Goal: Information Seeking & Learning: Understand process/instructions

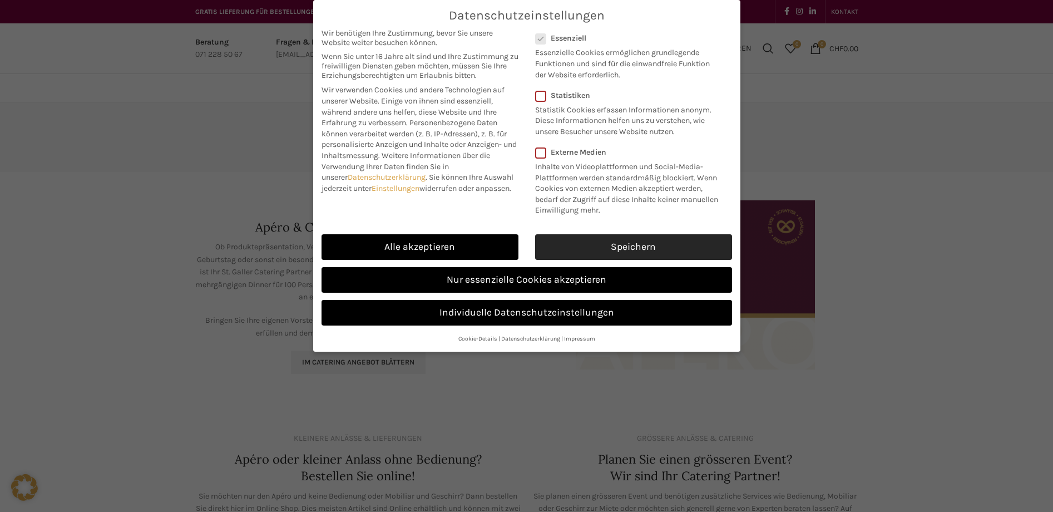
click at [597, 243] on link "Speichern" at bounding box center [633, 247] width 197 height 26
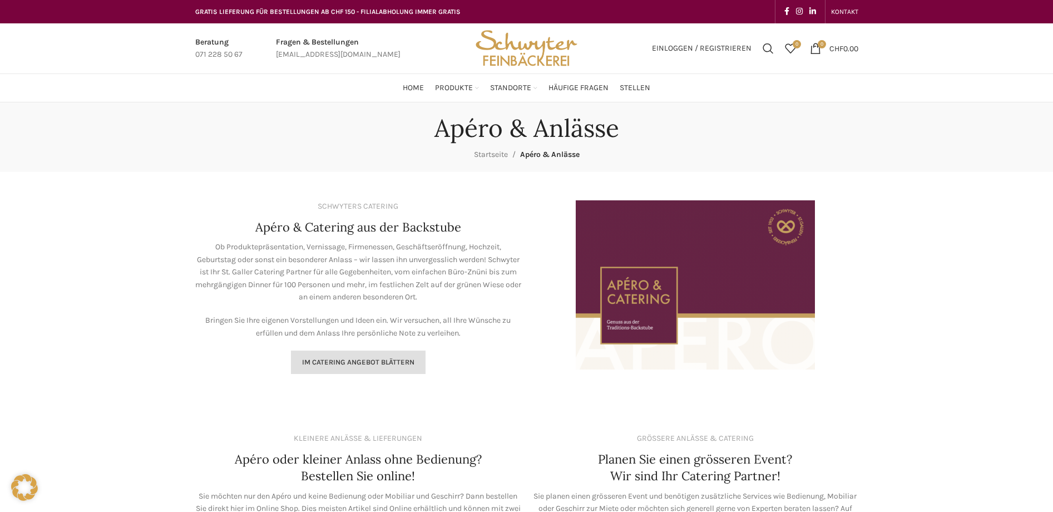
click at [372, 364] on span "Im Catering Angebot blättern" at bounding box center [358, 362] width 112 height 9
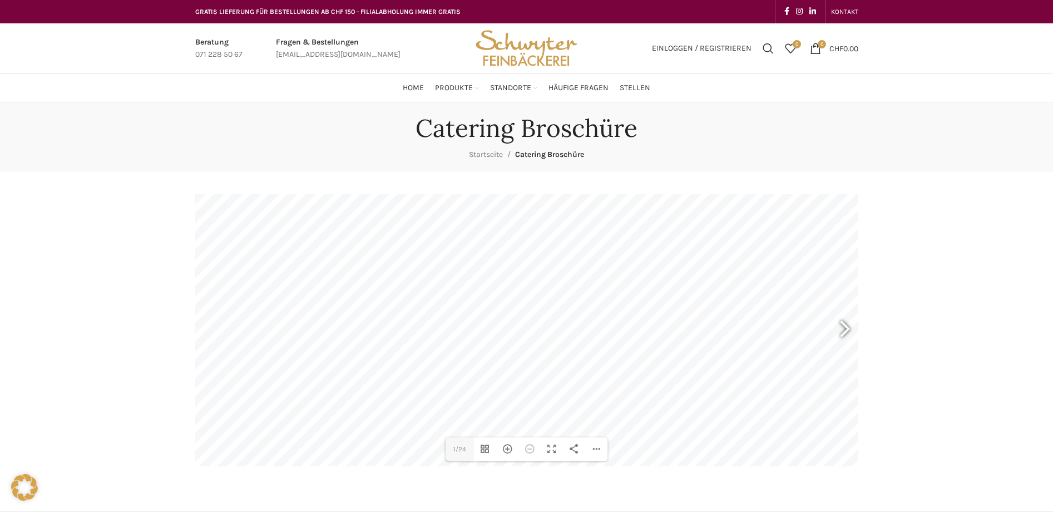
click at [840, 333] on div at bounding box center [840, 330] width 26 height 41
click at [506, 448] on div "Hereinzoomen" at bounding box center [507, 448] width 22 height 23
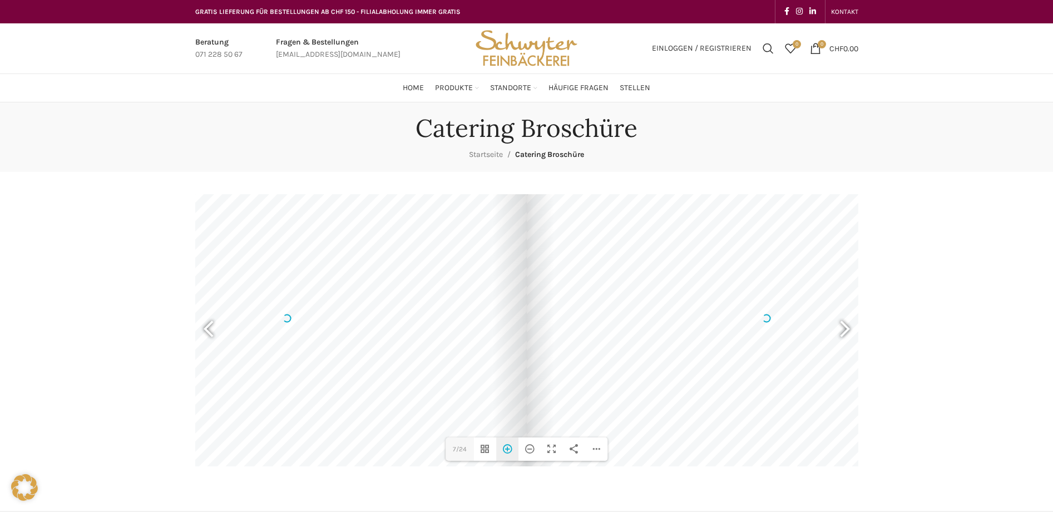
click at [506, 448] on div "Hereinzoomen" at bounding box center [507, 448] width 22 height 23
click at [837, 335] on div at bounding box center [840, 330] width 26 height 41
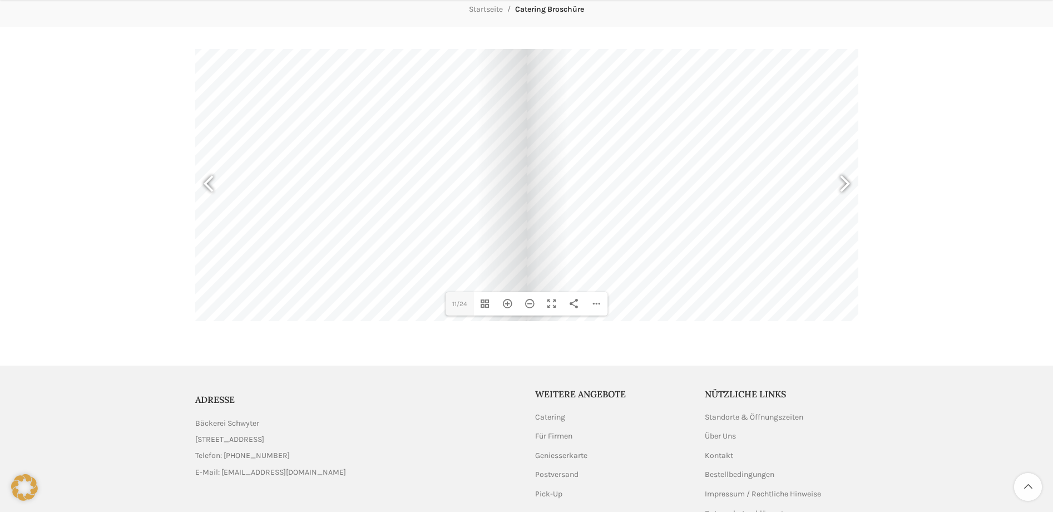
scroll to position [155, 0]
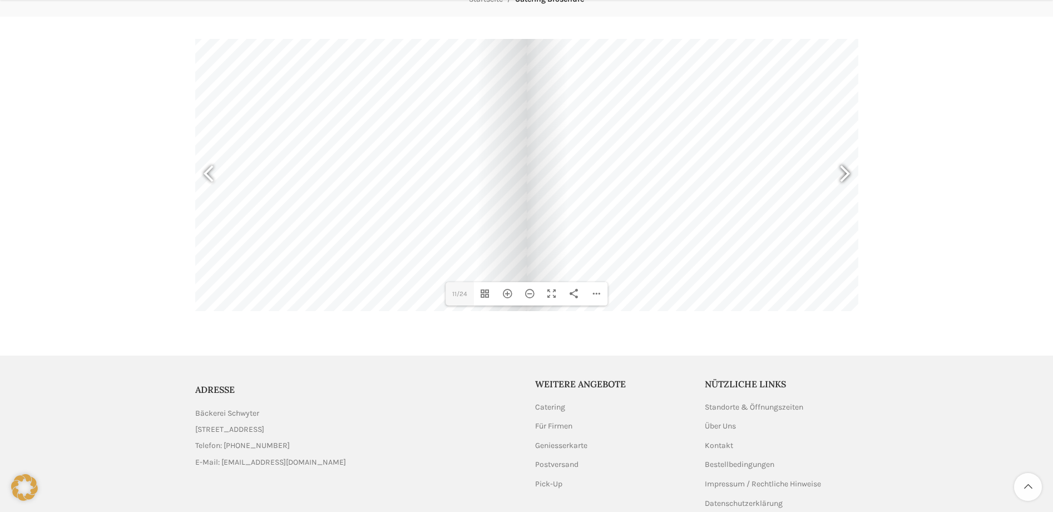
click at [848, 177] on div at bounding box center [840, 175] width 26 height 41
type input "13"
